Goal: Check status

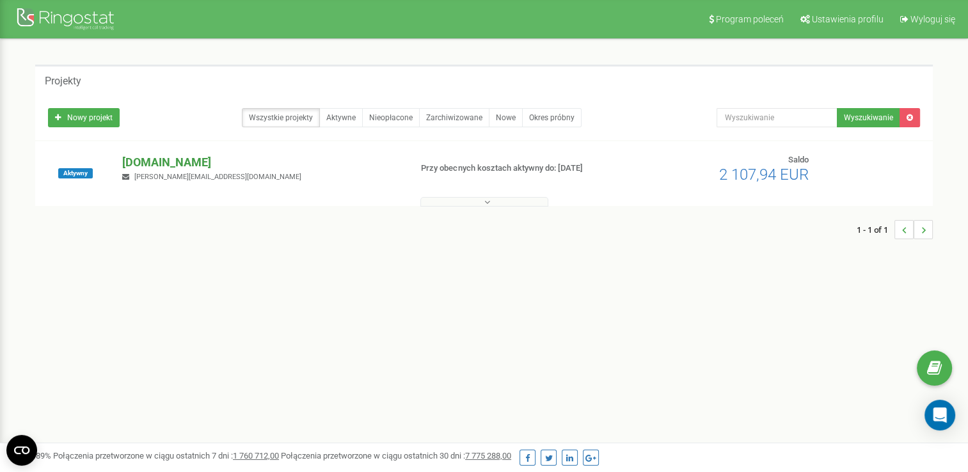
click at [156, 163] on p "[DOMAIN_NAME]" at bounding box center [261, 162] width 278 height 17
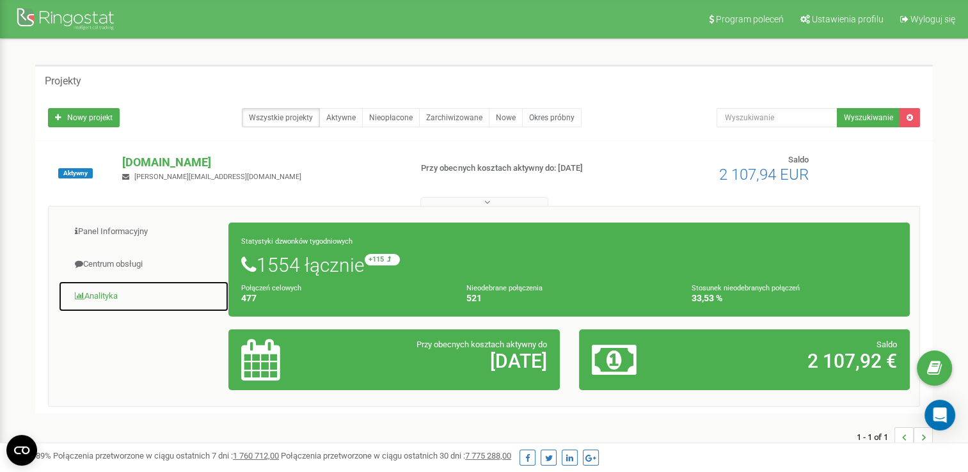
click at [99, 293] on link "Analityka" at bounding box center [143, 296] width 171 height 31
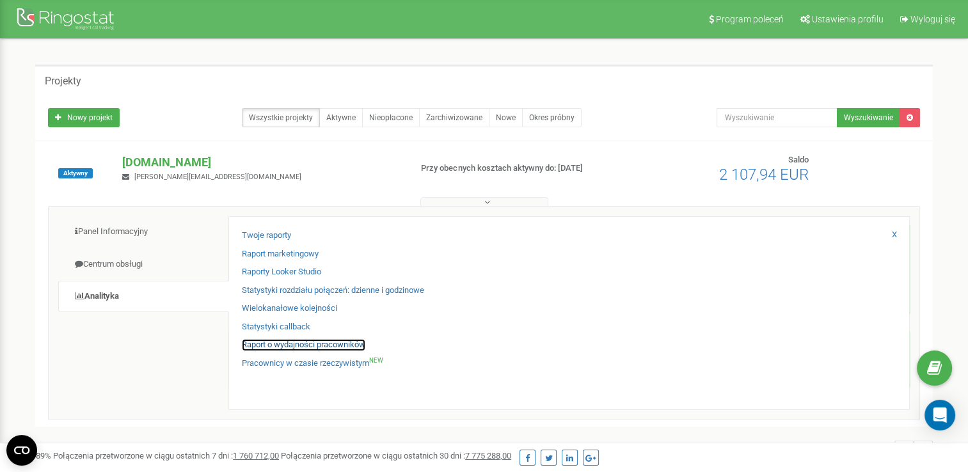
click at [331, 346] on link "Raport o wydajności pracowników" at bounding box center [303, 345] width 123 height 12
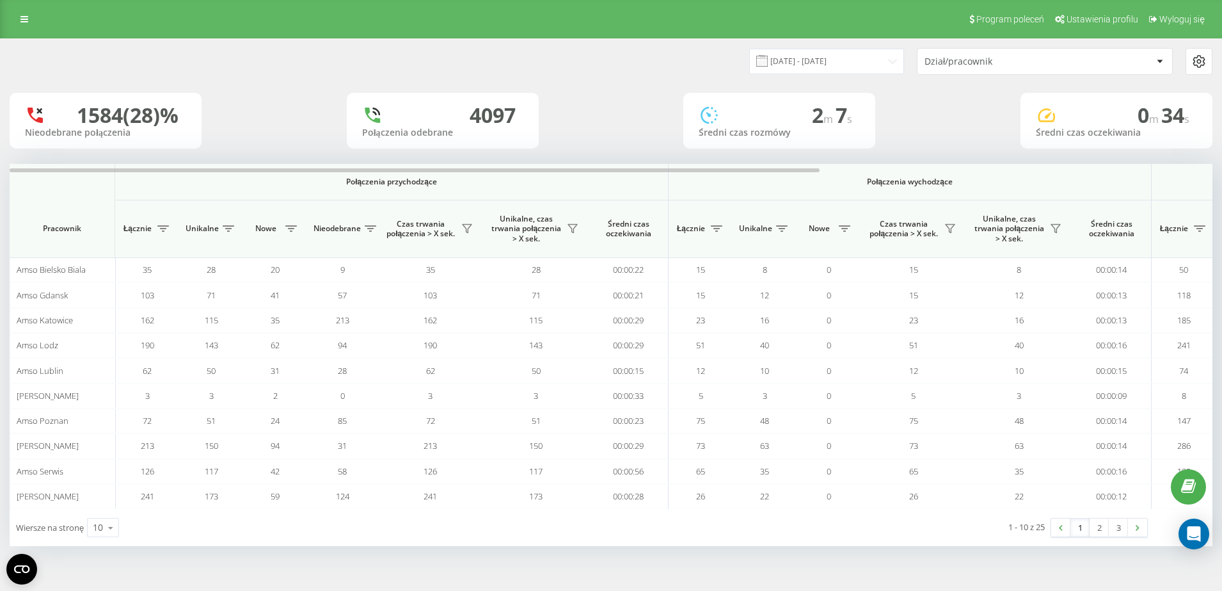
click at [930, 55] on div "Dział/pracownik" at bounding box center [1045, 62] width 255 height 26
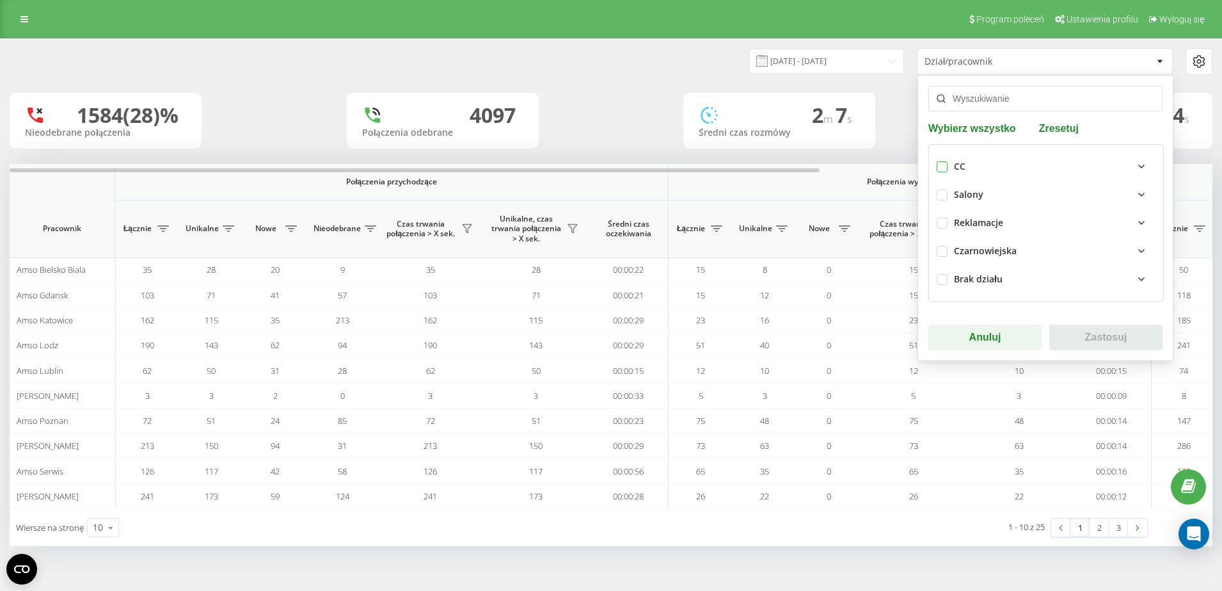
click at [941, 161] on label at bounding box center [942, 161] width 11 height 0
checkbox input "true"
click at [1074, 335] on button "Zastosuj" at bounding box center [1105, 337] width 113 height 26
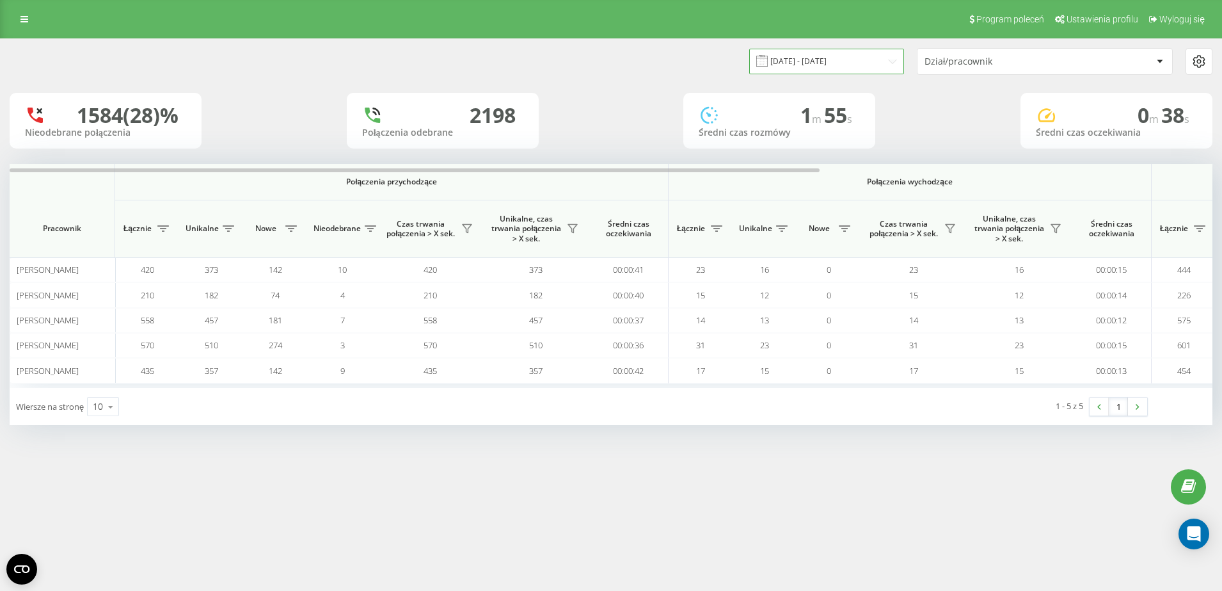
click at [853, 60] on input "[DATE] - [DATE]" at bounding box center [826, 61] width 155 height 25
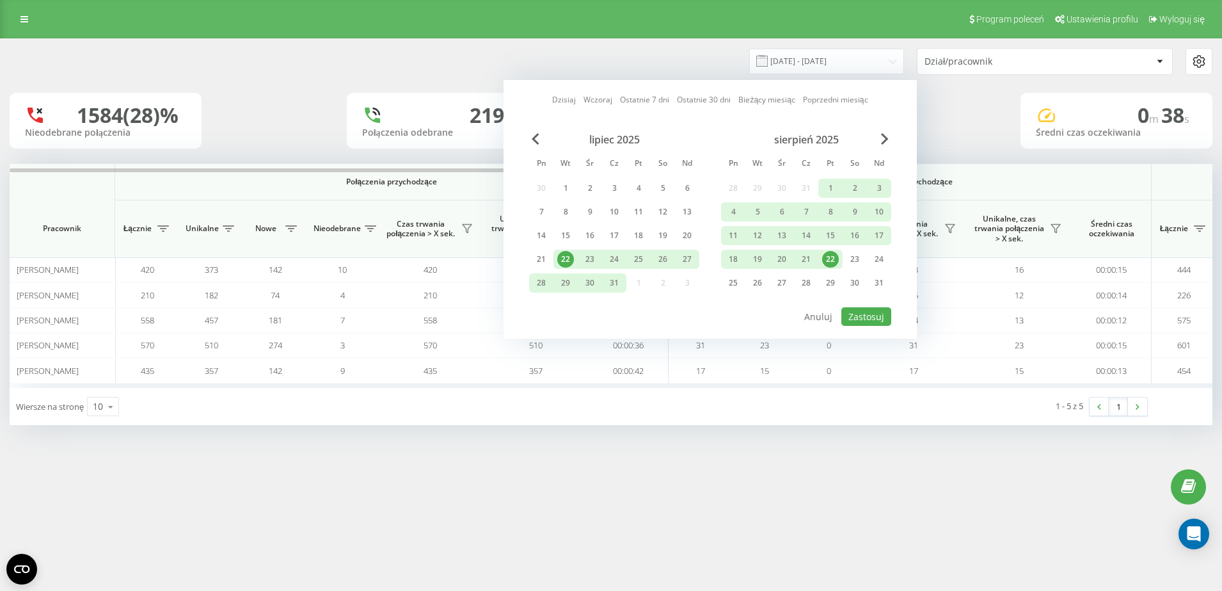
click at [837, 255] on div "22" at bounding box center [830, 259] width 17 height 17
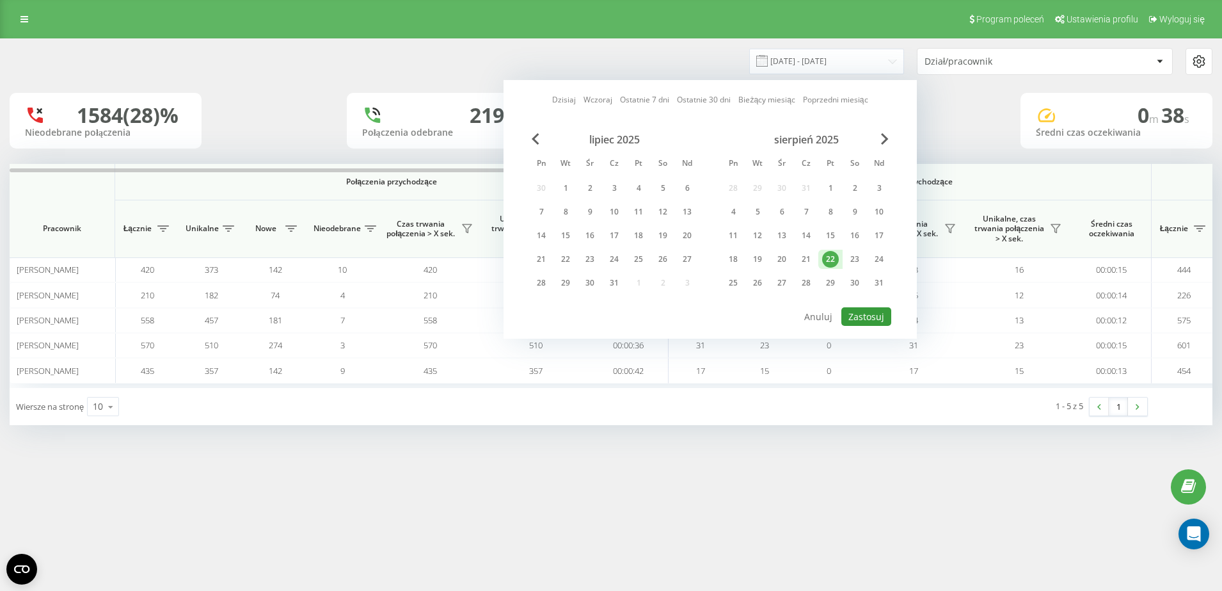
click at [879, 321] on button "Zastosuj" at bounding box center [866, 316] width 50 height 19
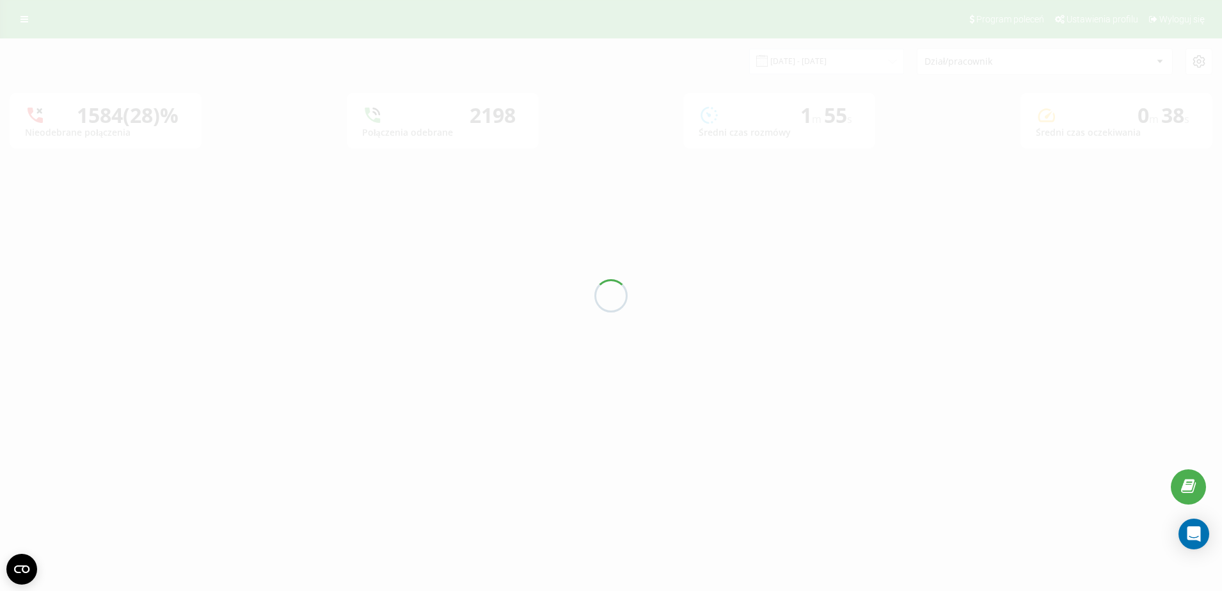
type input "[DATE] - [DATE]"
